Goal: Information Seeking & Learning: Learn about a topic

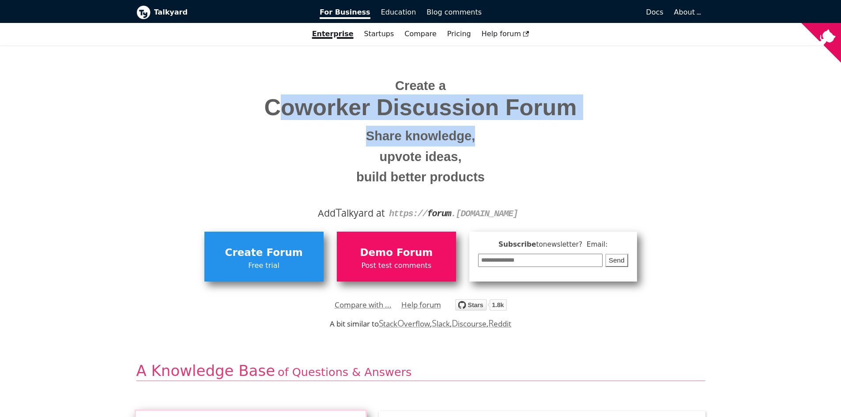
drag, startPoint x: 285, startPoint y: 106, endPoint x: 635, endPoint y: 143, distance: 351.3
click at [628, 141] on span "Create a Coworker Discussion Forum Share knowledge, upvote ideas, build better …" at bounding box center [421, 128] width 556 height 118
click at [638, 144] on small "Share knowledge," at bounding box center [421, 136] width 556 height 21
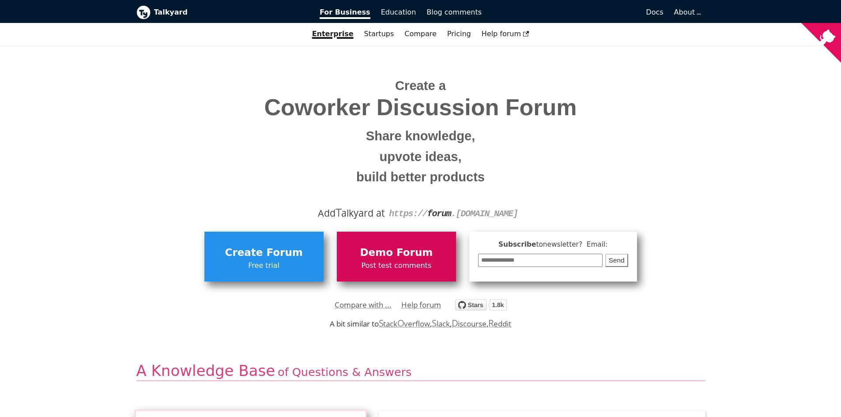
click at [404, 244] on link "Demo Forum Post test comments" at bounding box center [396, 256] width 119 height 49
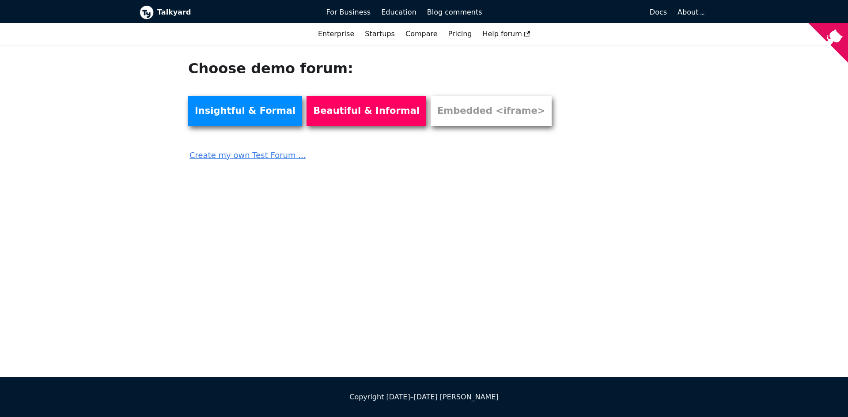
click at [241, 157] on link "Create my own Test Forum ..." at bounding box center [375, 152] width 374 height 19
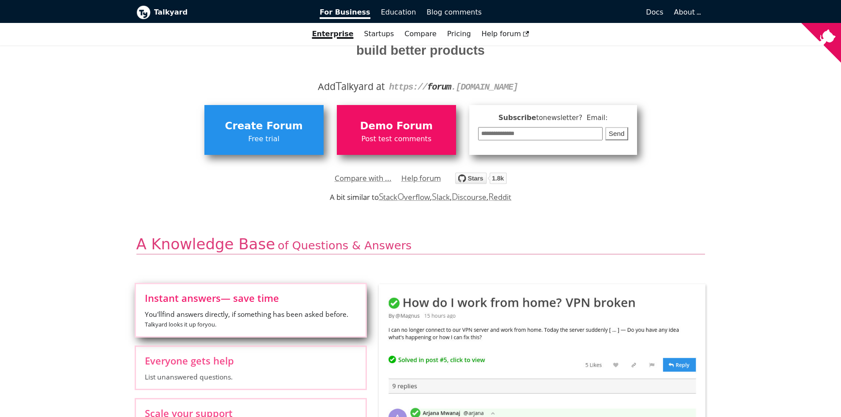
scroll to position [177, 0]
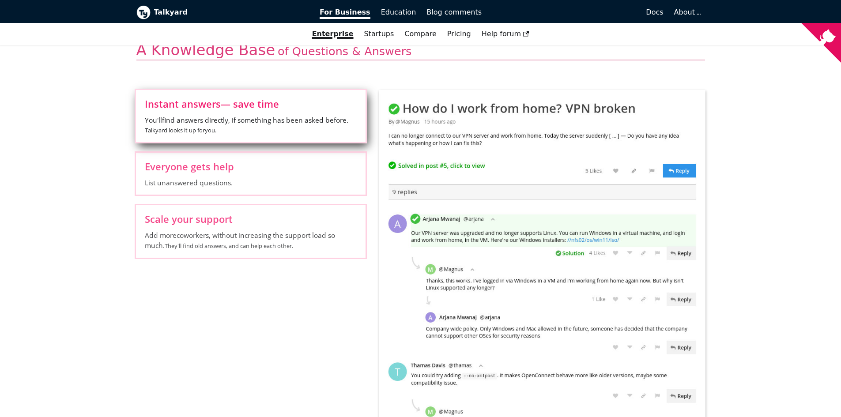
scroll to position [309, 0]
